Goal: Entertainment & Leisure: Consume media (video, audio)

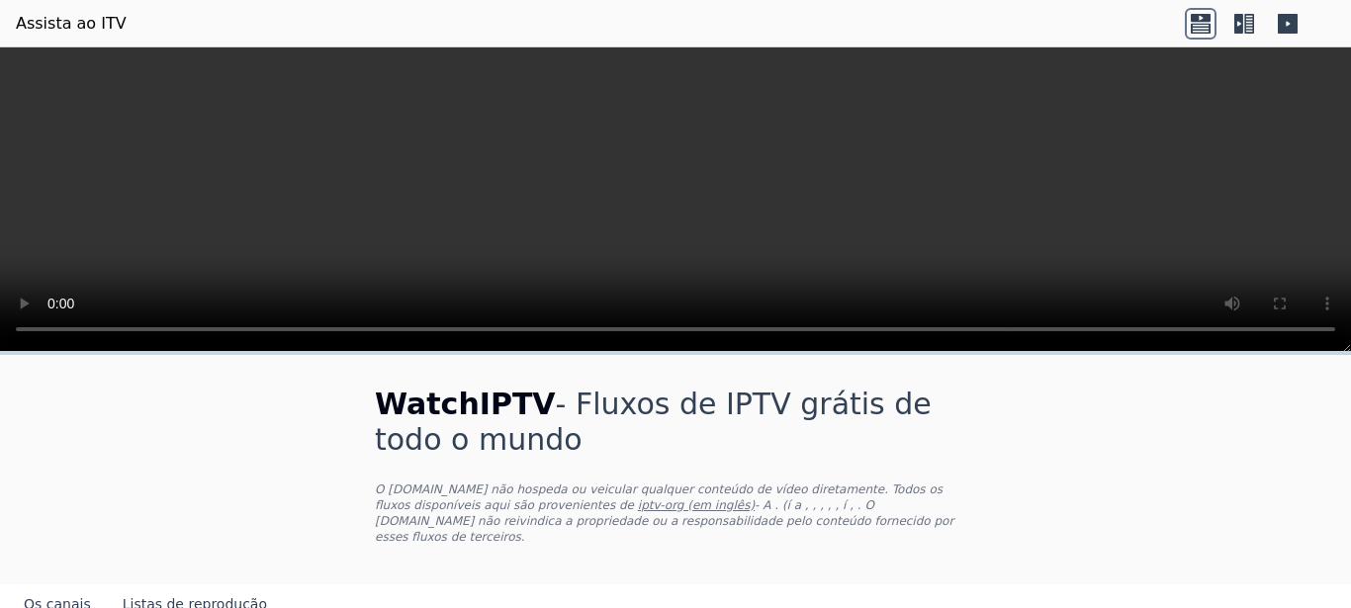
scroll to position [247, 0]
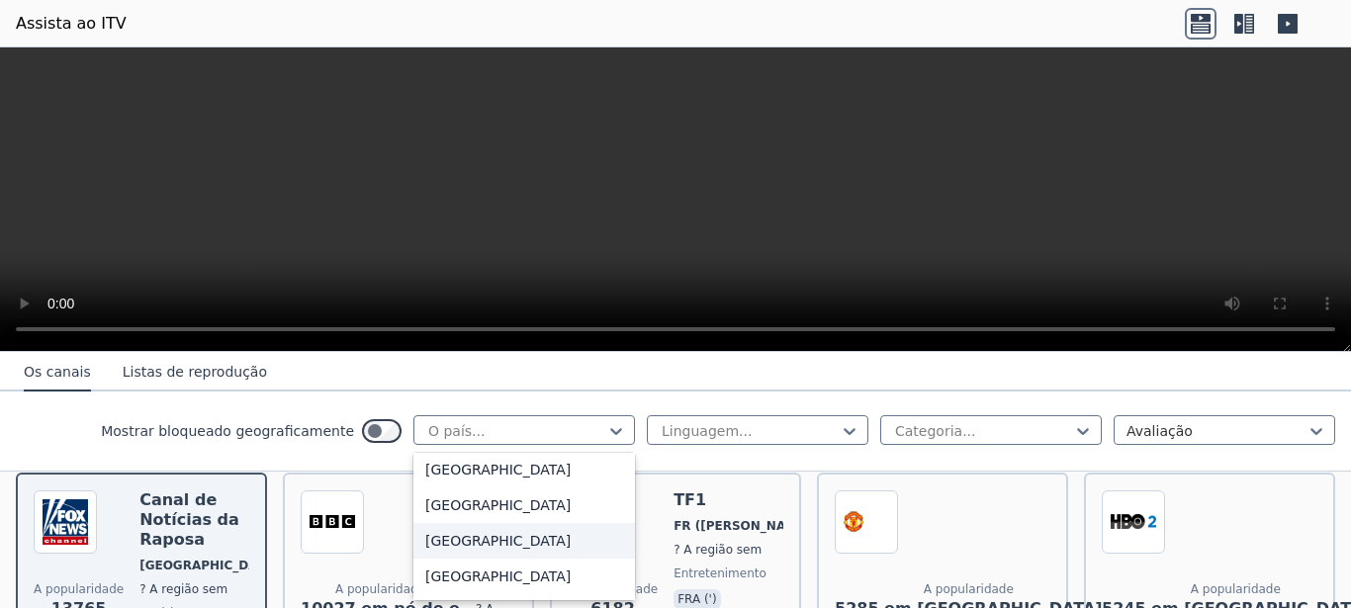
click at [438, 539] on div "[GEOGRAPHIC_DATA]" at bounding box center [523, 541] width 221 height 36
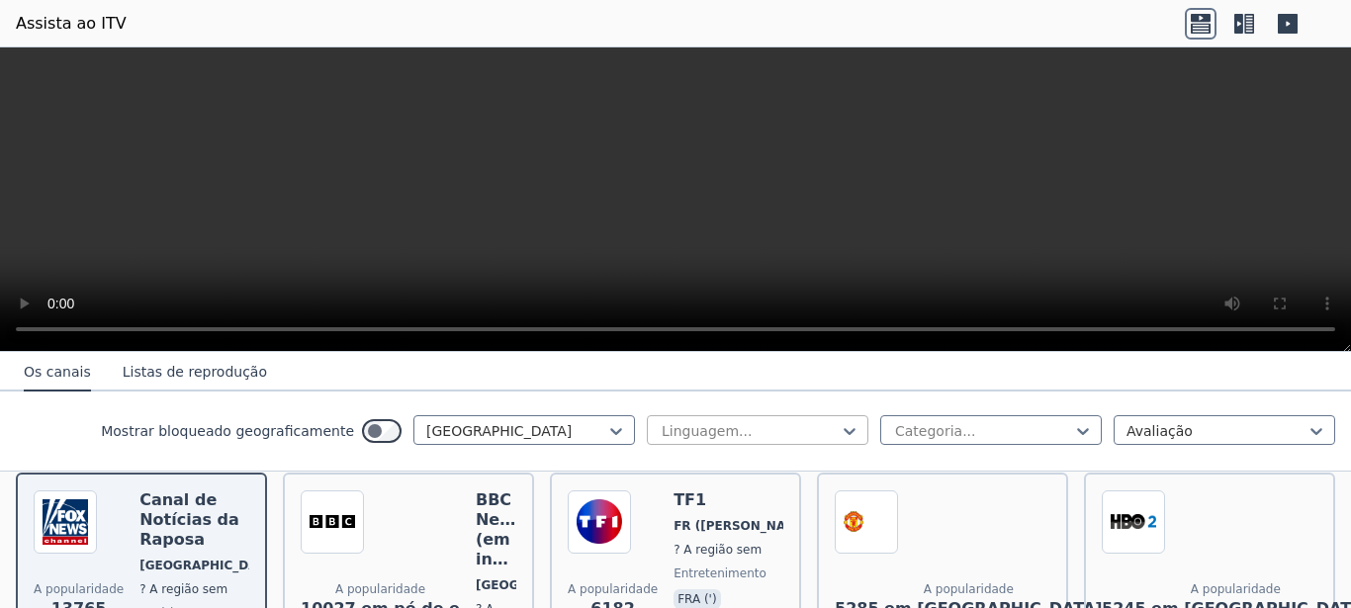
click at [737, 427] on div at bounding box center [749, 431] width 180 height 20
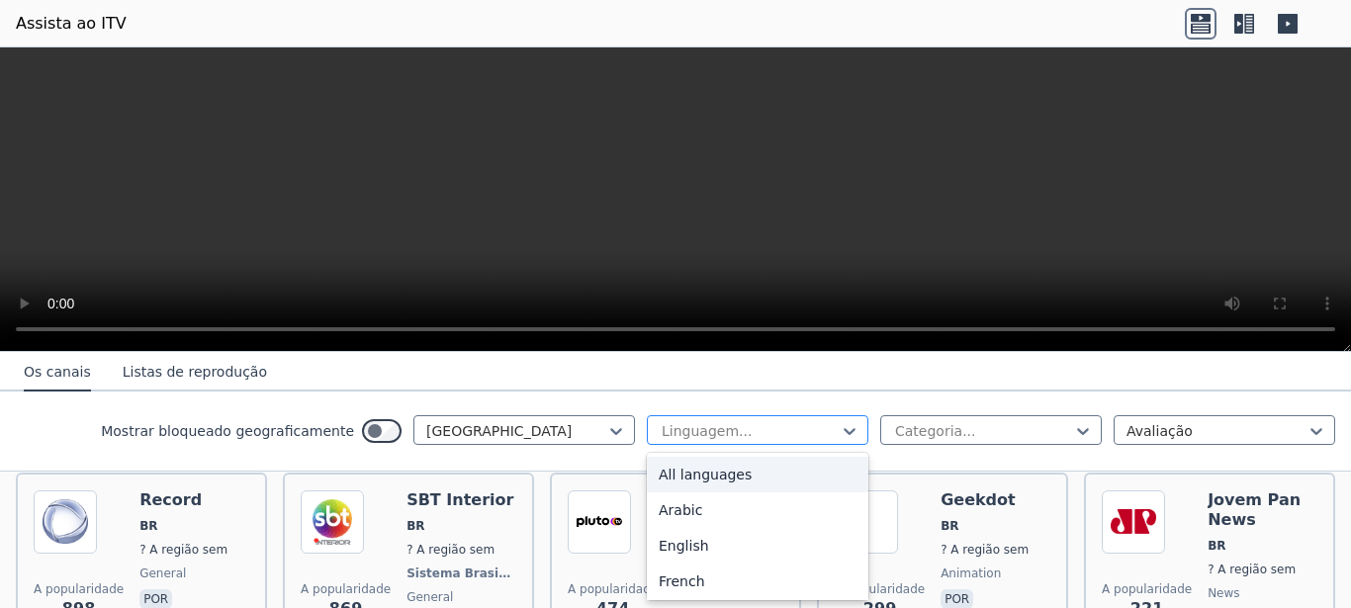
click at [737, 427] on div at bounding box center [749, 431] width 180 height 20
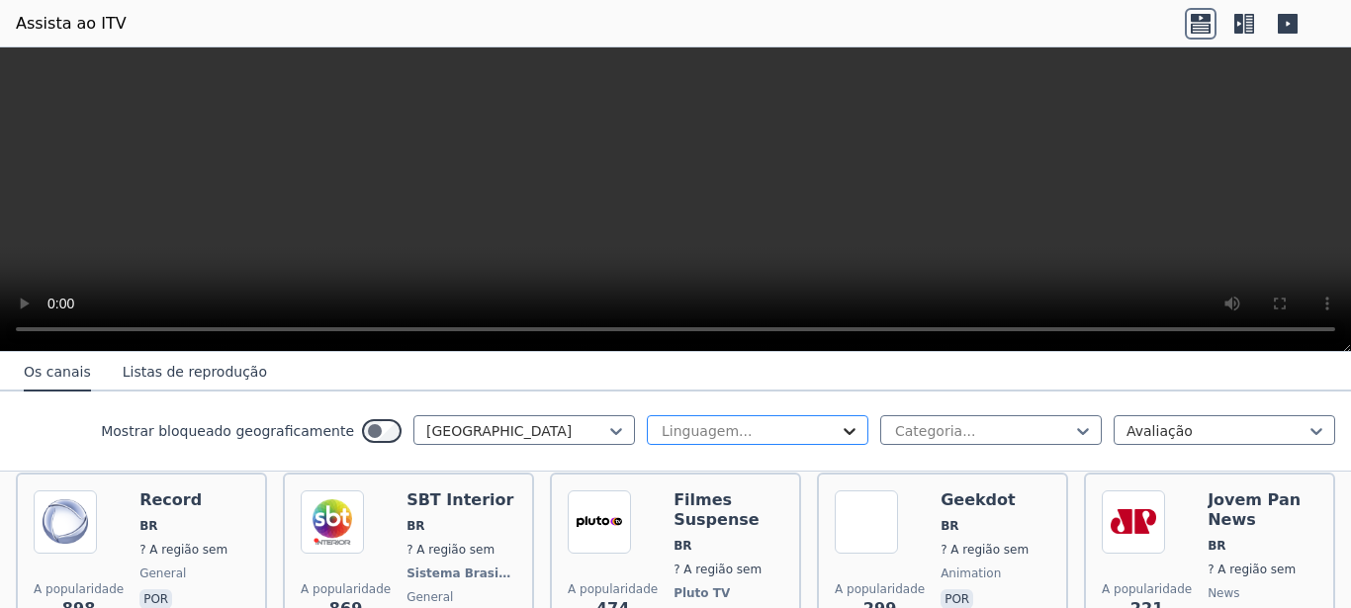
click at [839, 425] on icon at bounding box center [849, 431] width 20 height 20
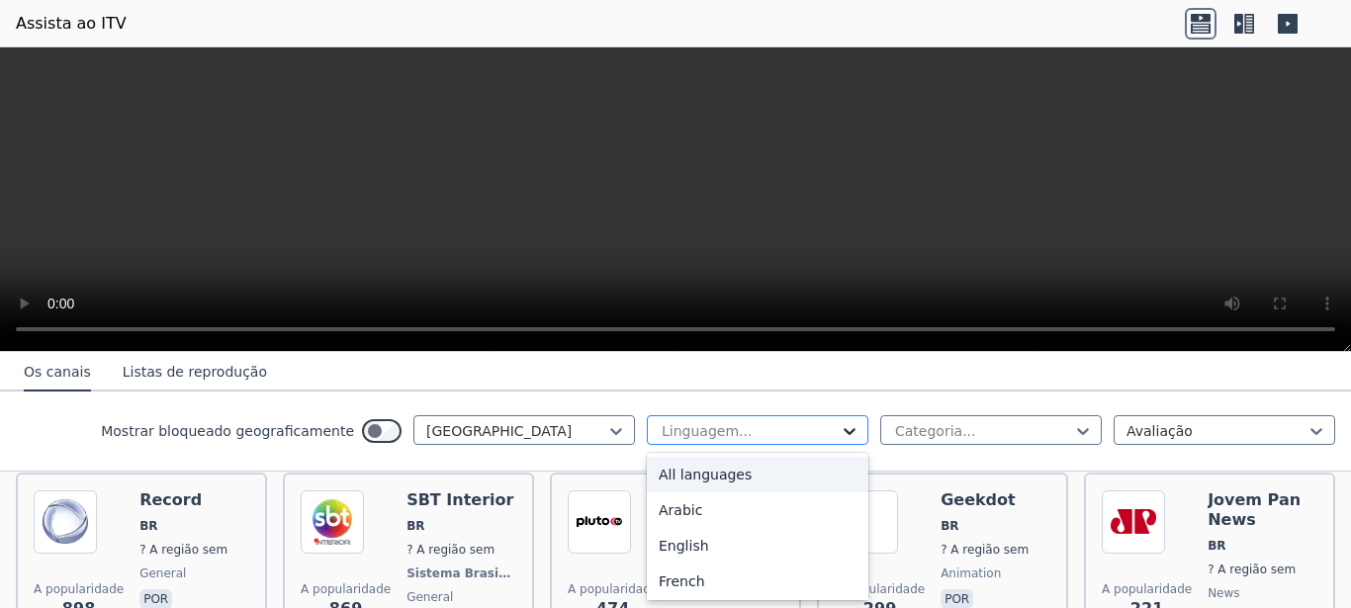
click at [839, 425] on icon at bounding box center [849, 431] width 20 height 20
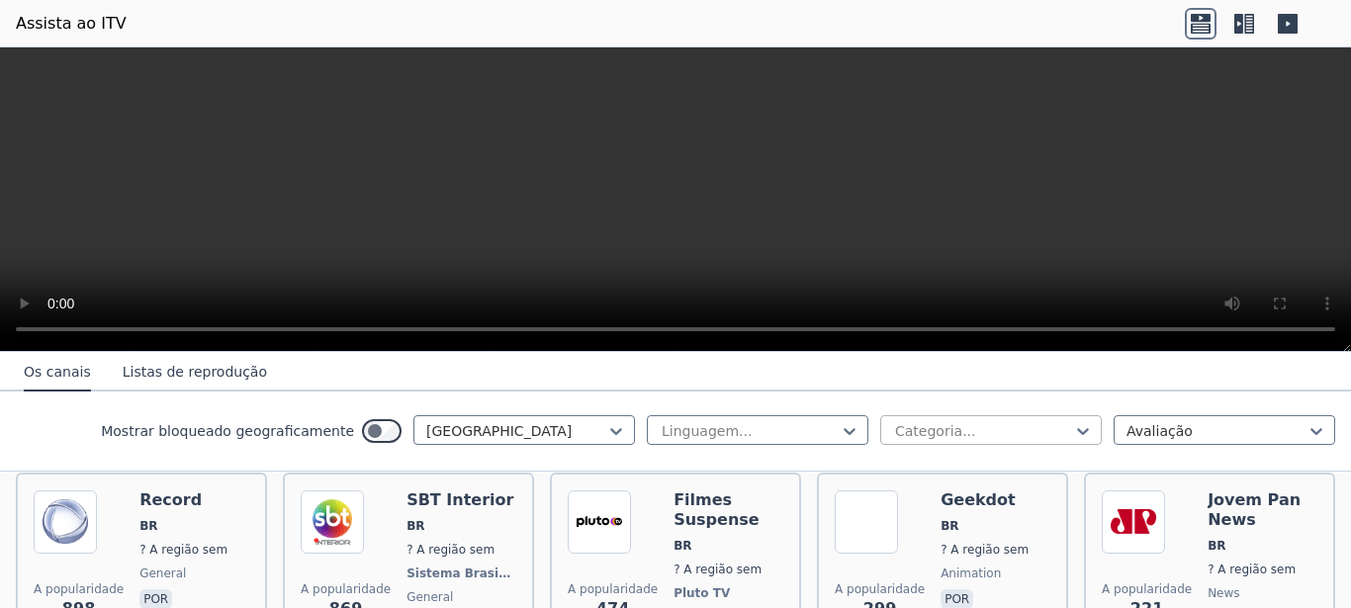
click at [893, 427] on div at bounding box center [983, 431] width 180 height 20
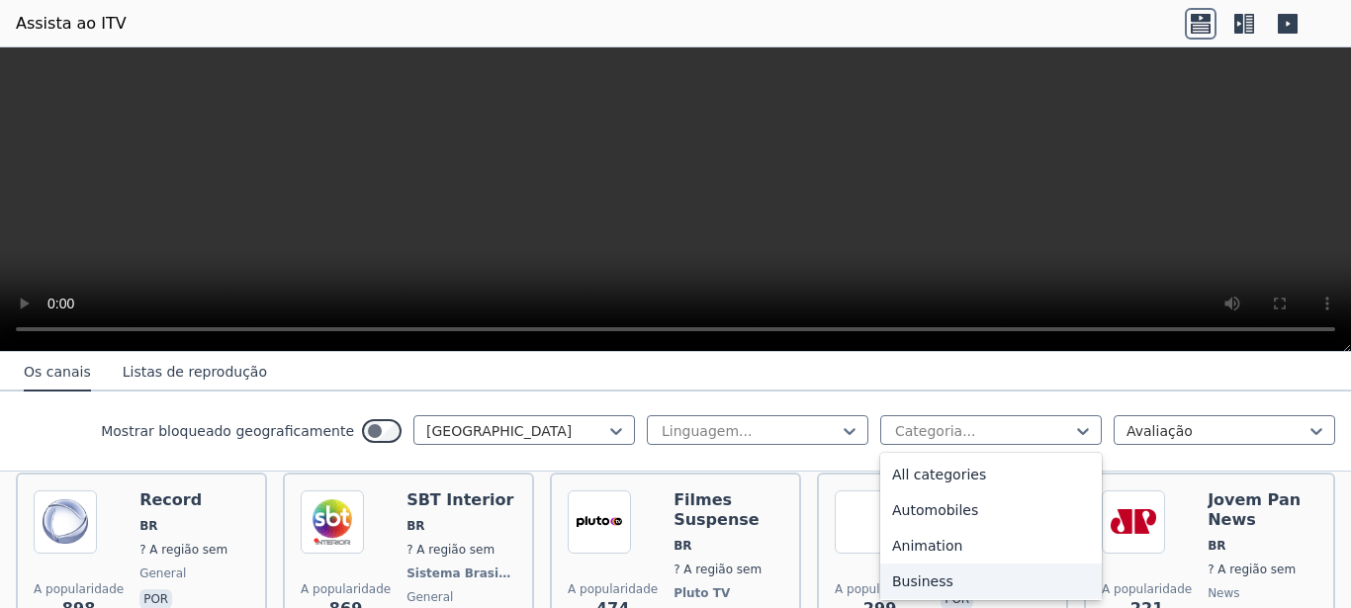
scroll to position [125, 0]
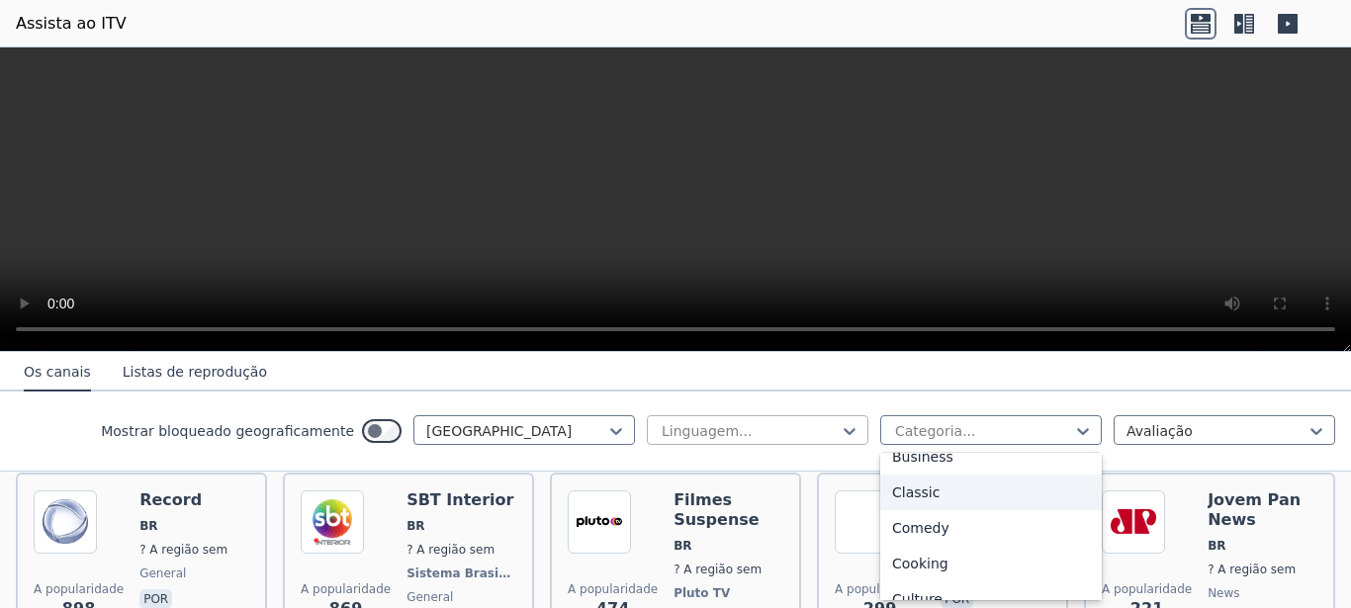
click at [782, 422] on div at bounding box center [749, 431] width 180 height 20
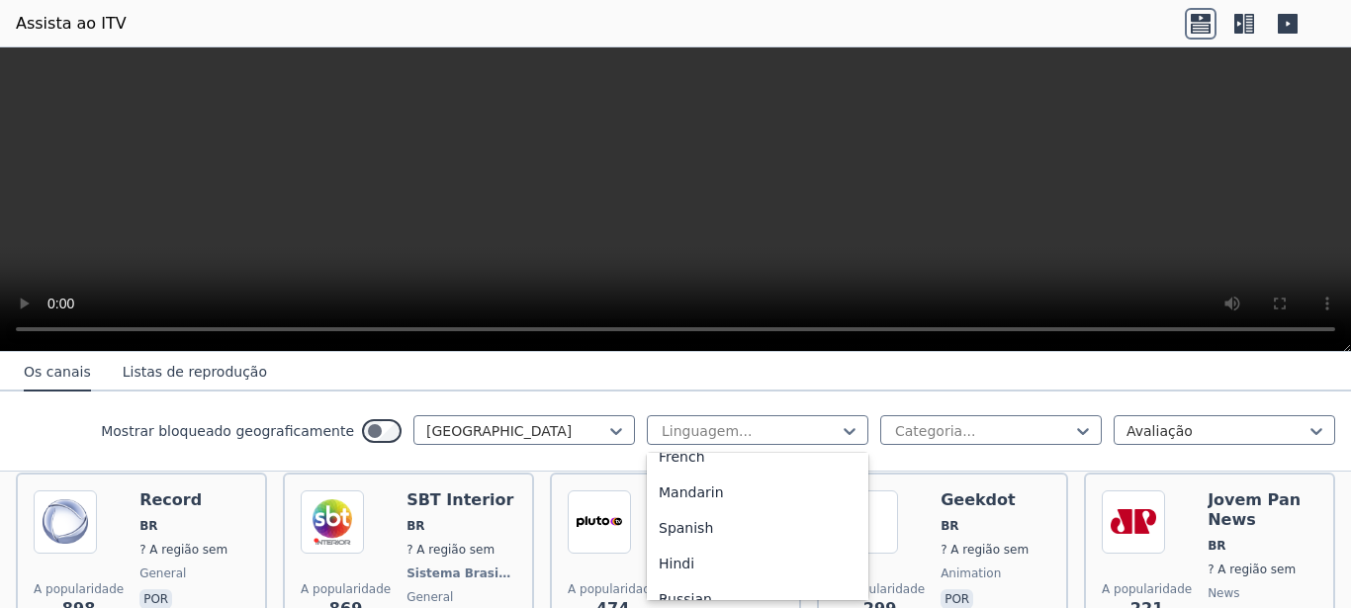
scroll to position [187, 0]
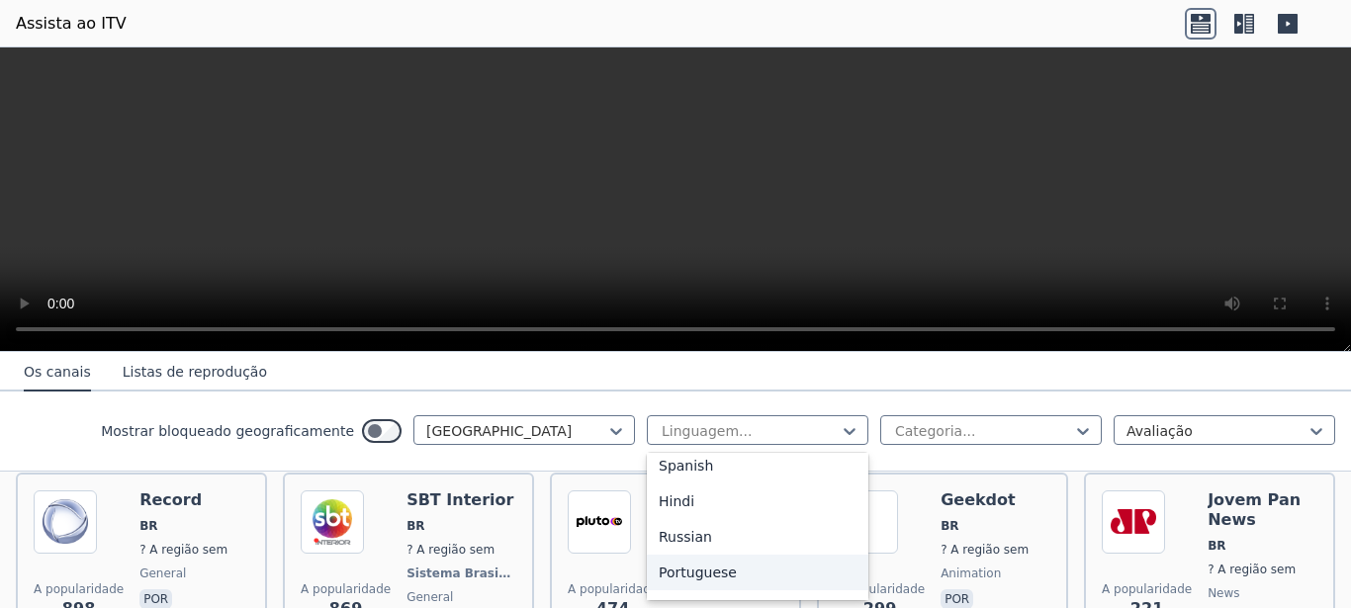
click at [753, 569] on div "Portuguese" at bounding box center [757, 573] width 221 height 36
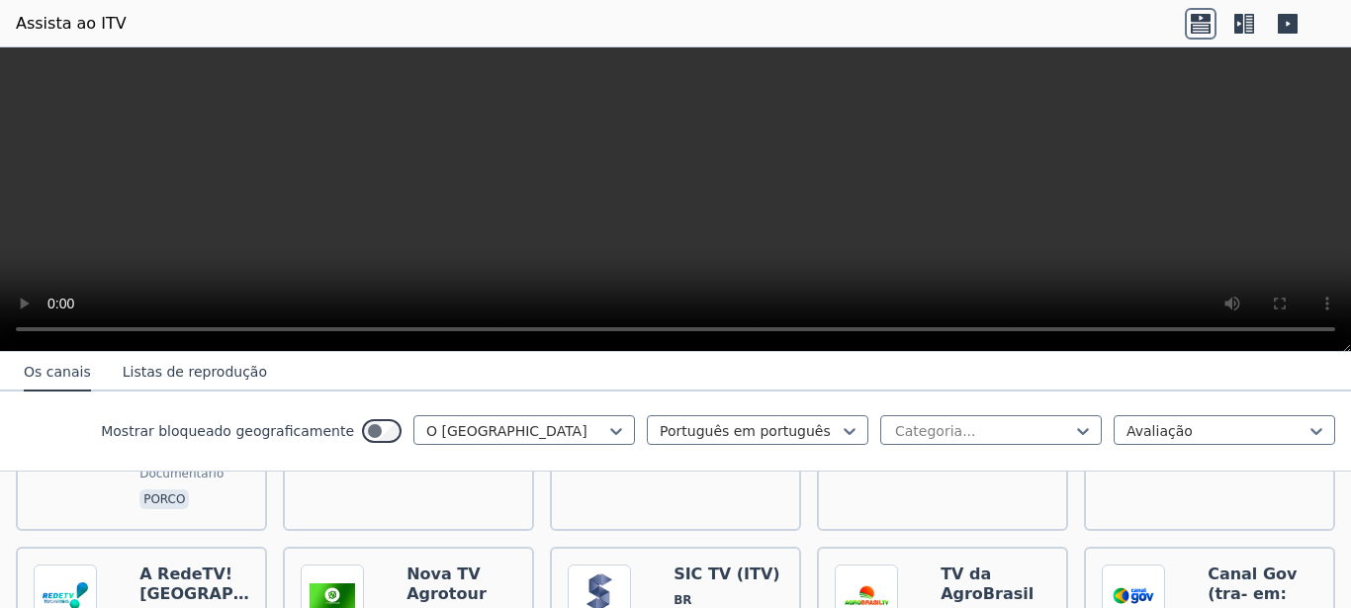
scroll to position [2066, 0]
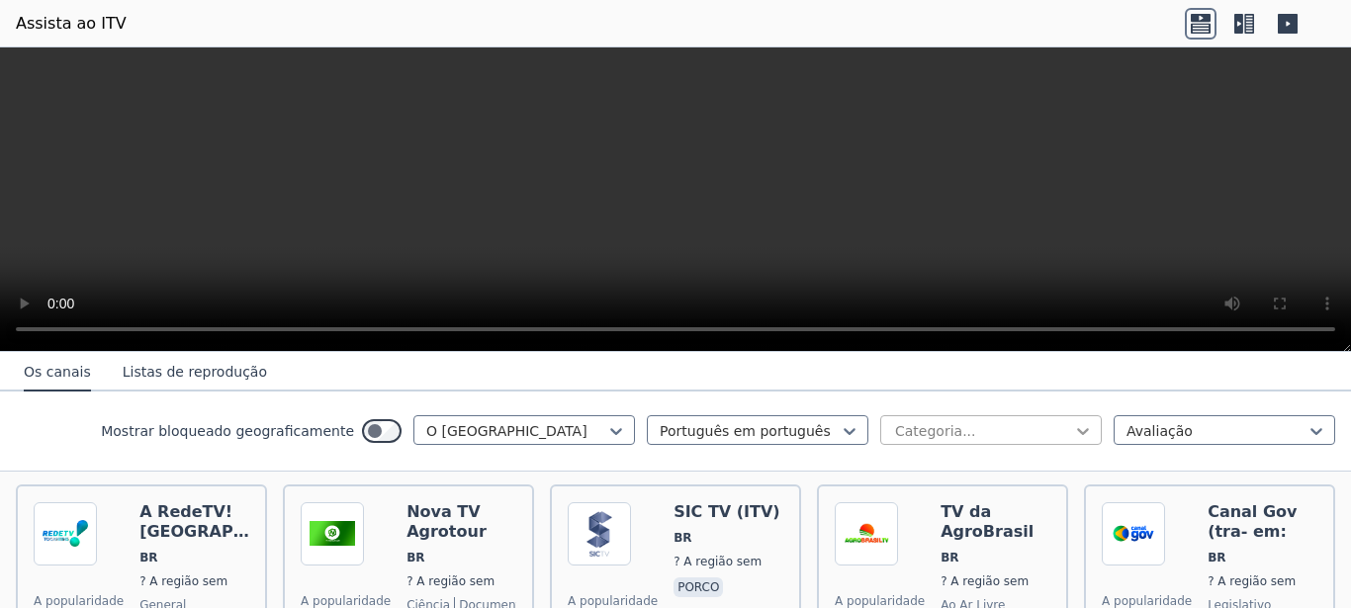
click at [1073, 425] on icon at bounding box center [1083, 431] width 20 height 20
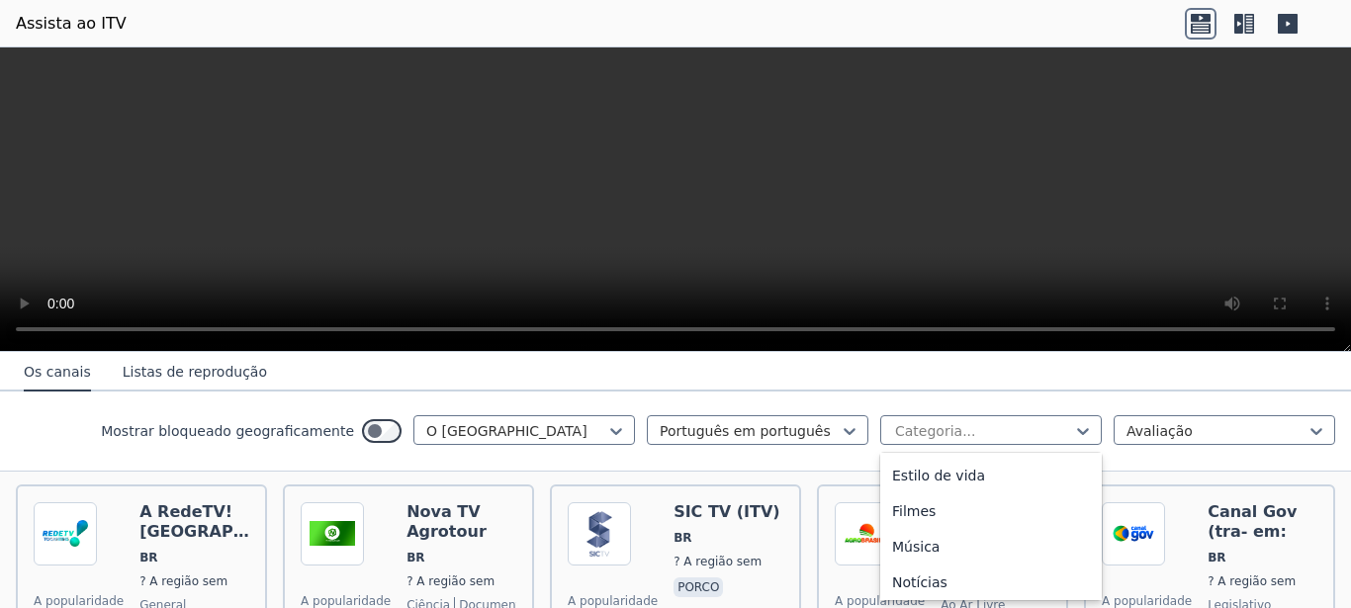
scroll to position [498, 0]
click at [921, 514] on div "Filmes" at bounding box center [990, 510] width 221 height 36
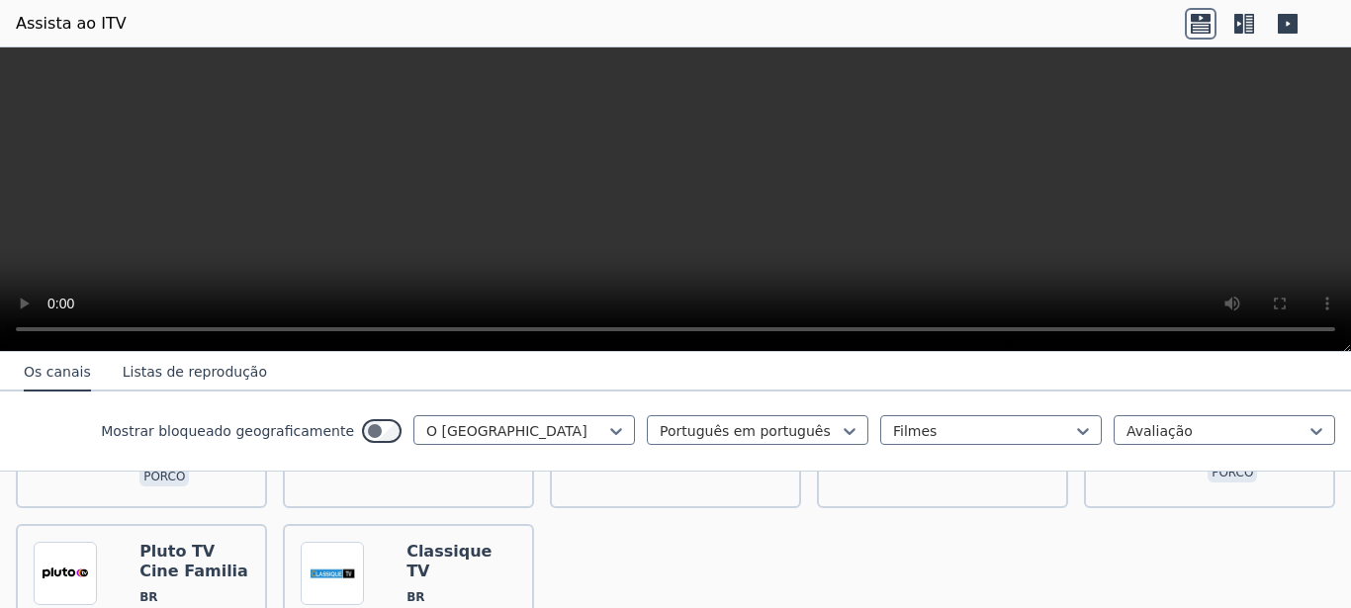
scroll to position [410, 0]
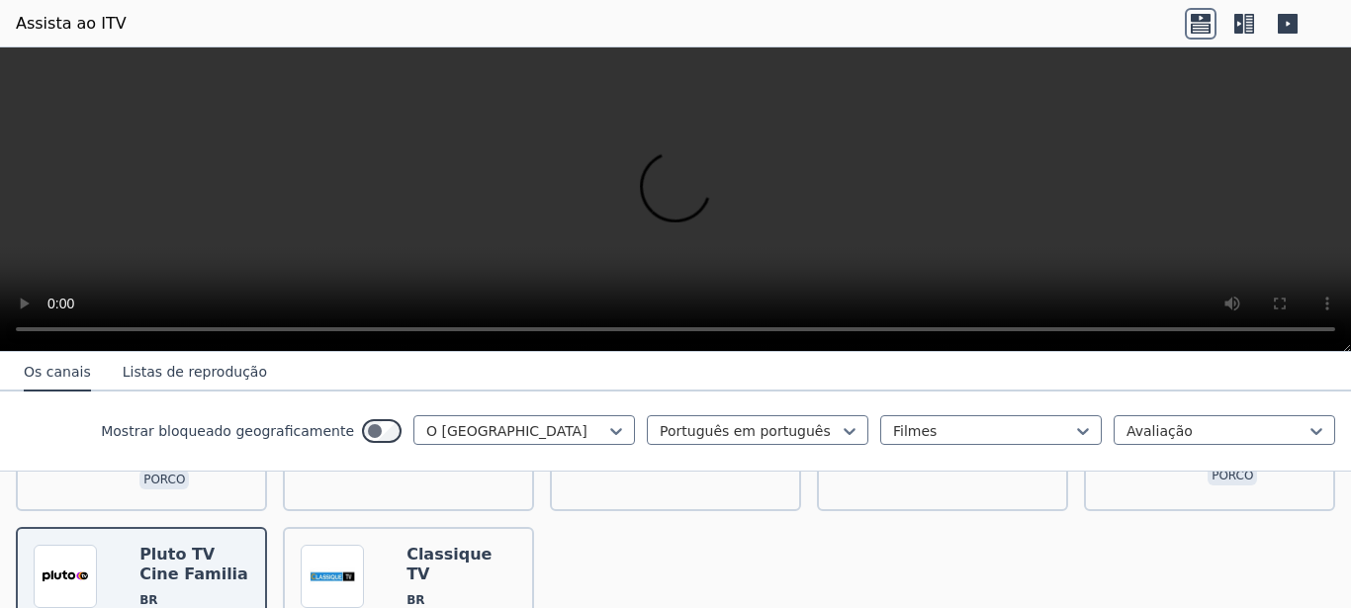
click at [181, 366] on button "Listas de reprodução" at bounding box center [195, 373] width 144 height 38
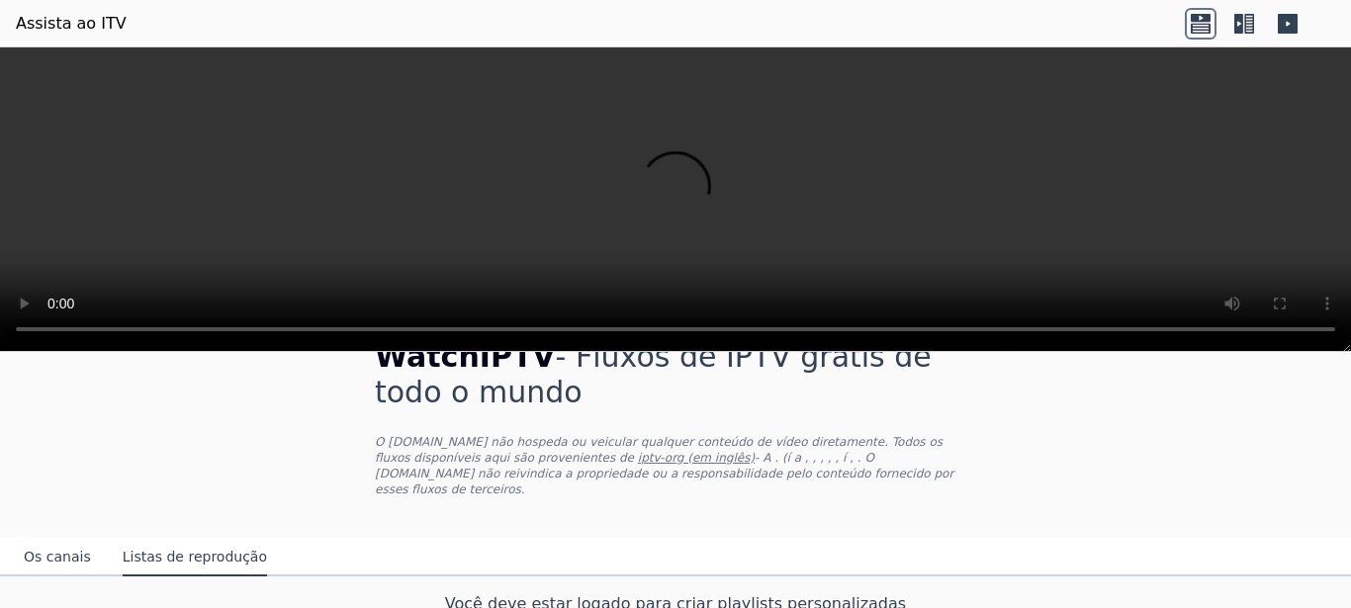
scroll to position [0, 0]
